Goal: Navigation & Orientation: Find specific page/section

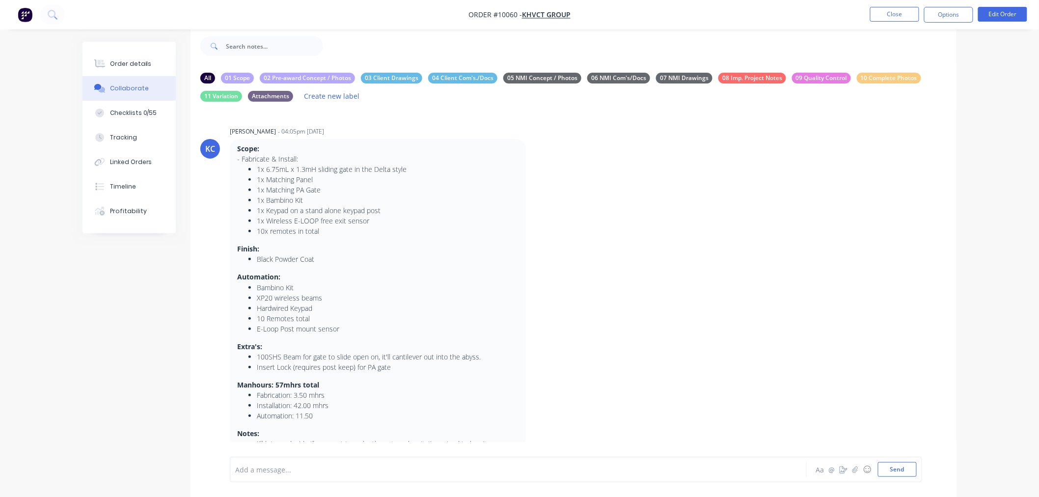
scroll to position [31, 0]
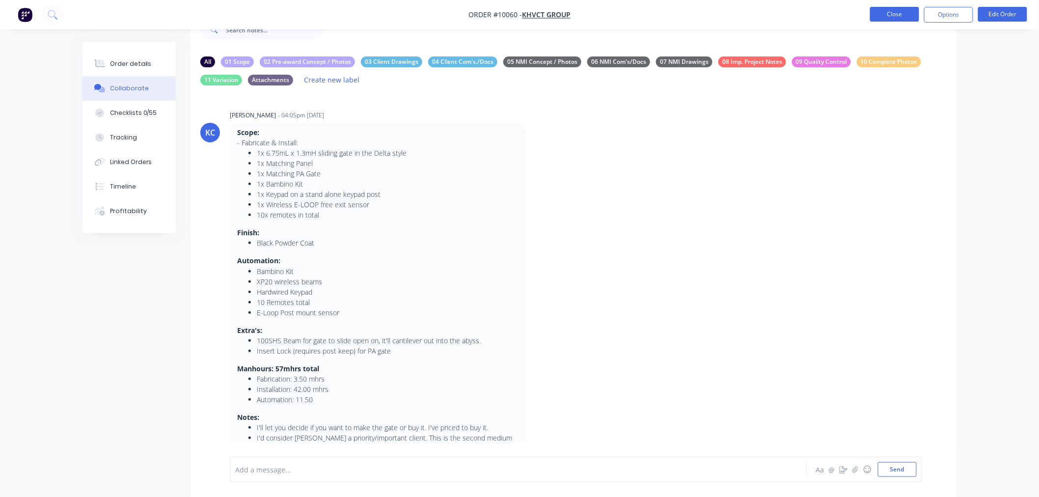
click at [896, 17] on button "Close" at bounding box center [894, 14] width 49 height 15
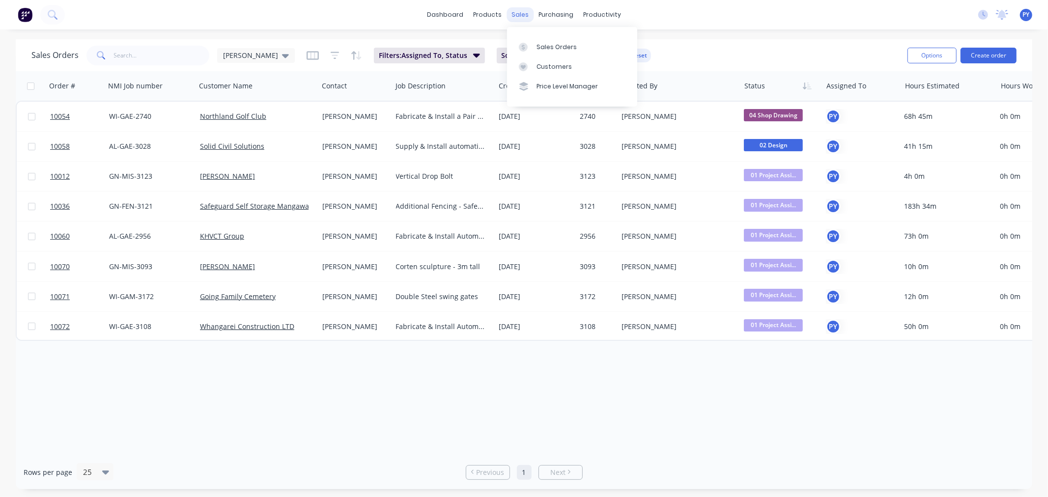
click at [514, 17] on div "sales" at bounding box center [519, 14] width 27 height 15
click at [544, 45] on div "Sales Orders" at bounding box center [556, 47] width 40 height 9
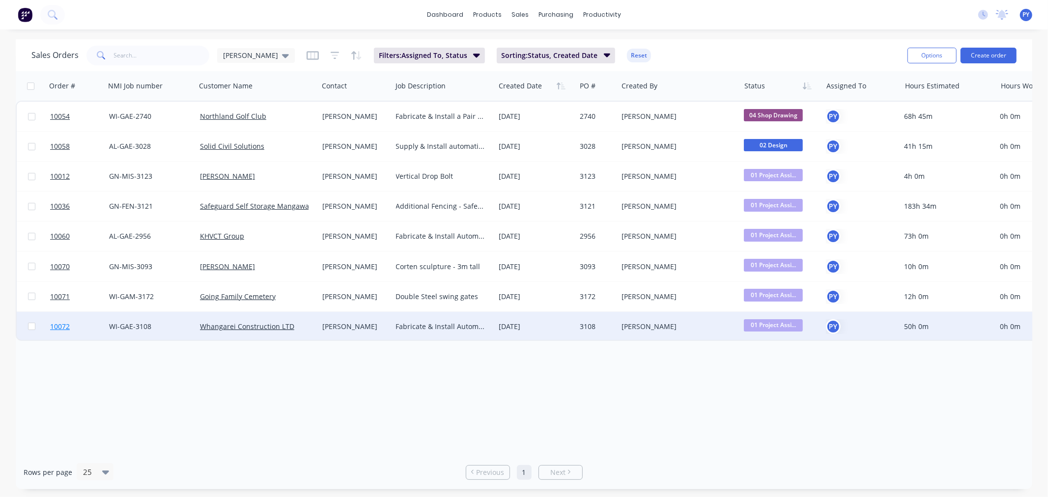
click at [59, 325] on span "10072" at bounding box center [60, 327] width 20 height 10
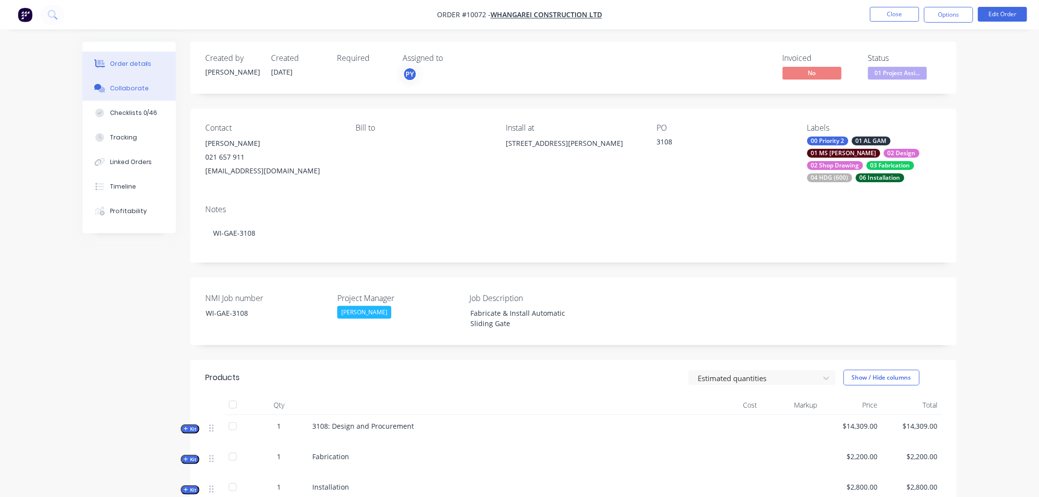
click at [120, 90] on div "Collaborate" at bounding box center [129, 88] width 39 height 9
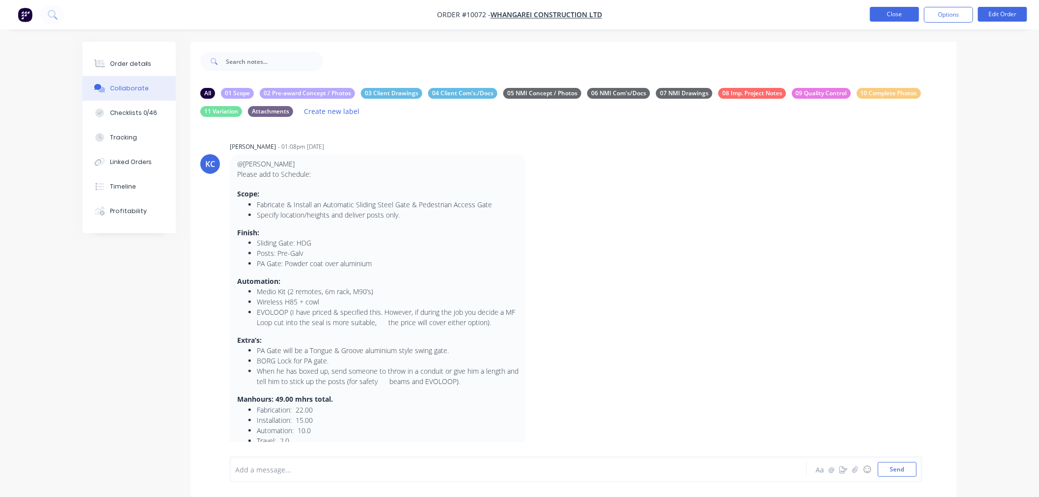
click at [888, 12] on button "Close" at bounding box center [894, 14] width 49 height 15
